Goal: Task Accomplishment & Management: Use online tool/utility

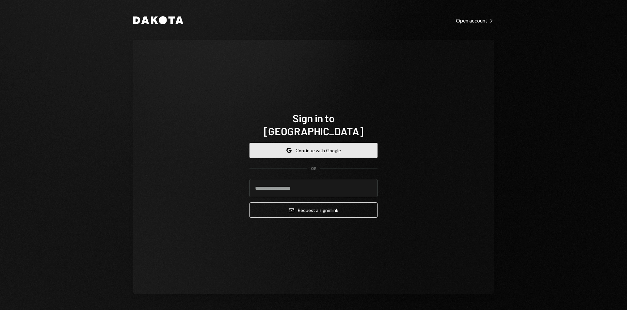
click at [279, 148] on button "Google Continue with Google" at bounding box center [313, 150] width 128 height 15
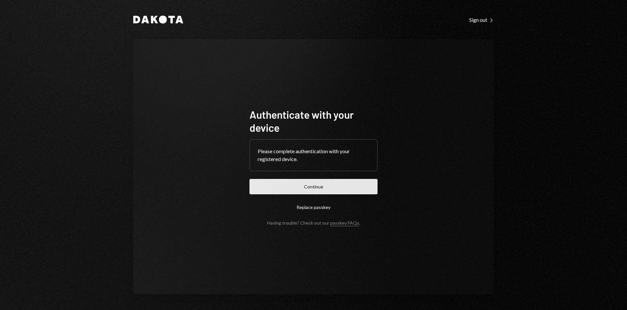
click at [300, 188] on button "Continue" at bounding box center [313, 186] width 128 height 15
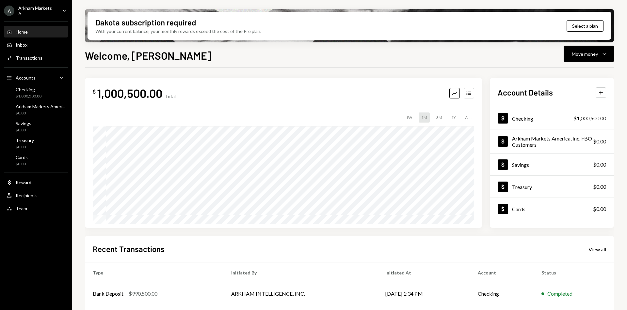
drag, startPoint x: 164, startPoint y: 92, endPoint x: 161, endPoint y: 93, distance: 3.6
click at [161, 93] on div "$ 1,000,500.00 Total" at bounding box center [134, 93] width 83 height 15
drag, startPoint x: 97, startPoint y: 94, endPoint x: 166, endPoint y: 96, distance: 68.6
click at [166, 96] on div "$ 1,000,500.00 Total" at bounding box center [134, 93] width 83 height 15
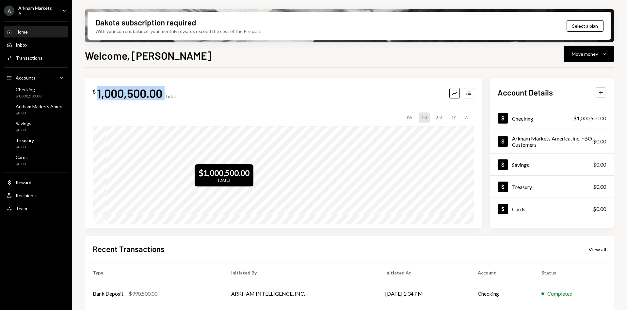
copy div "1,000,500.00"
